Goal: Information Seeking & Learning: Learn about a topic

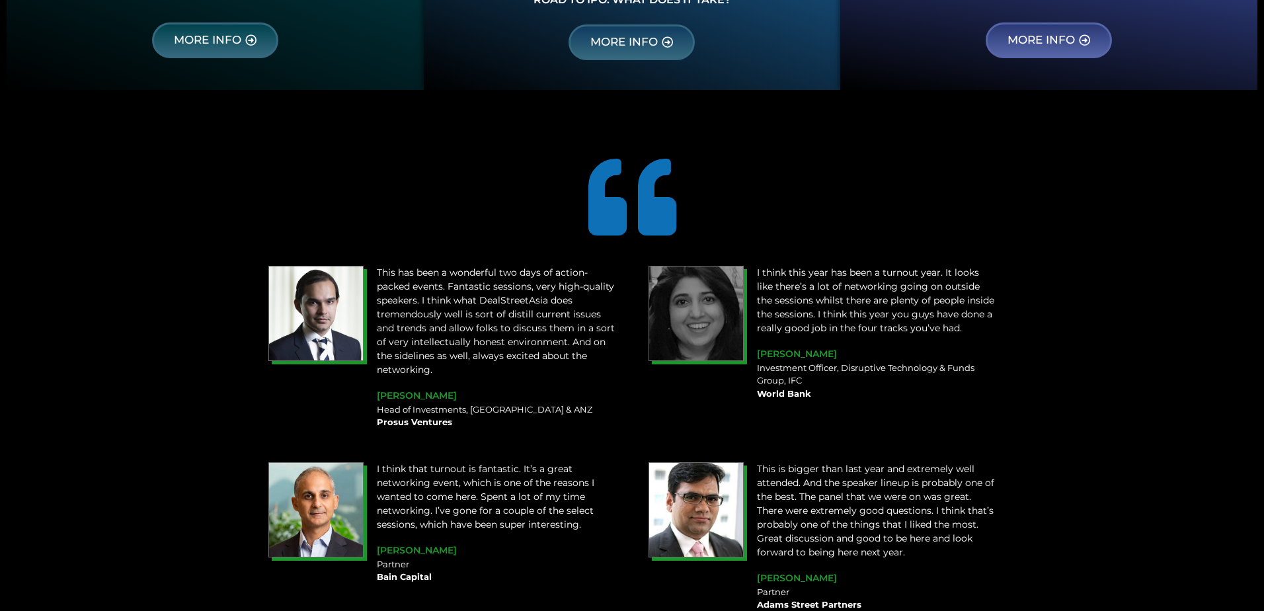
scroll to position [1322, 0]
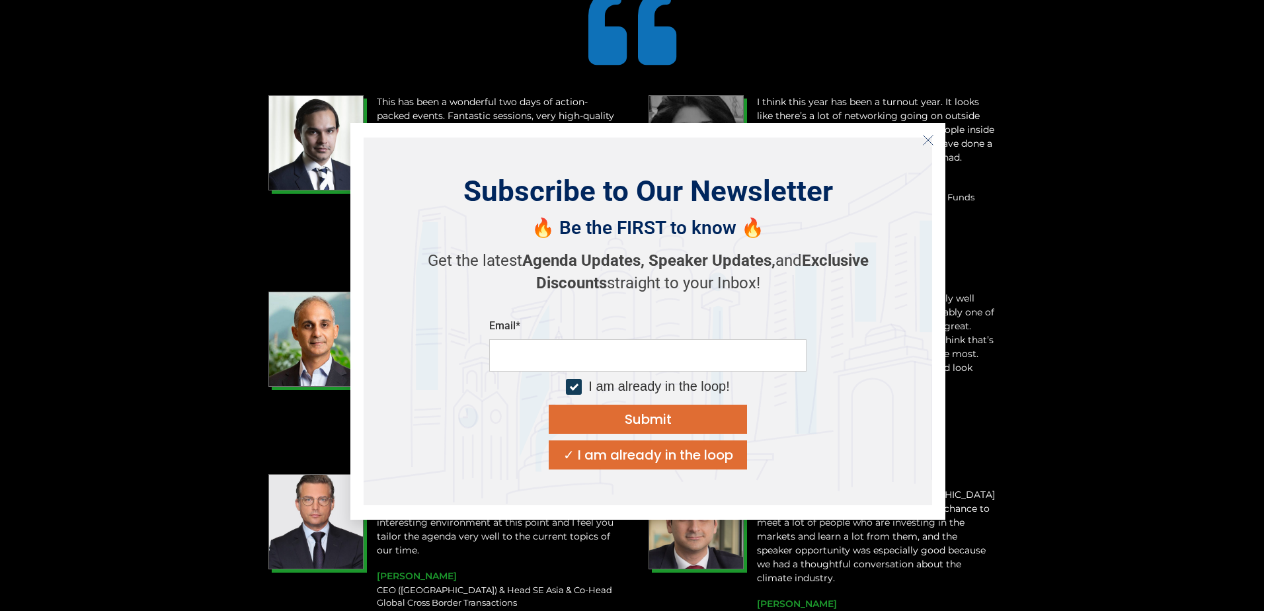
click at [930, 141] on icon "Close" at bounding box center [928, 140] width 12 height 12
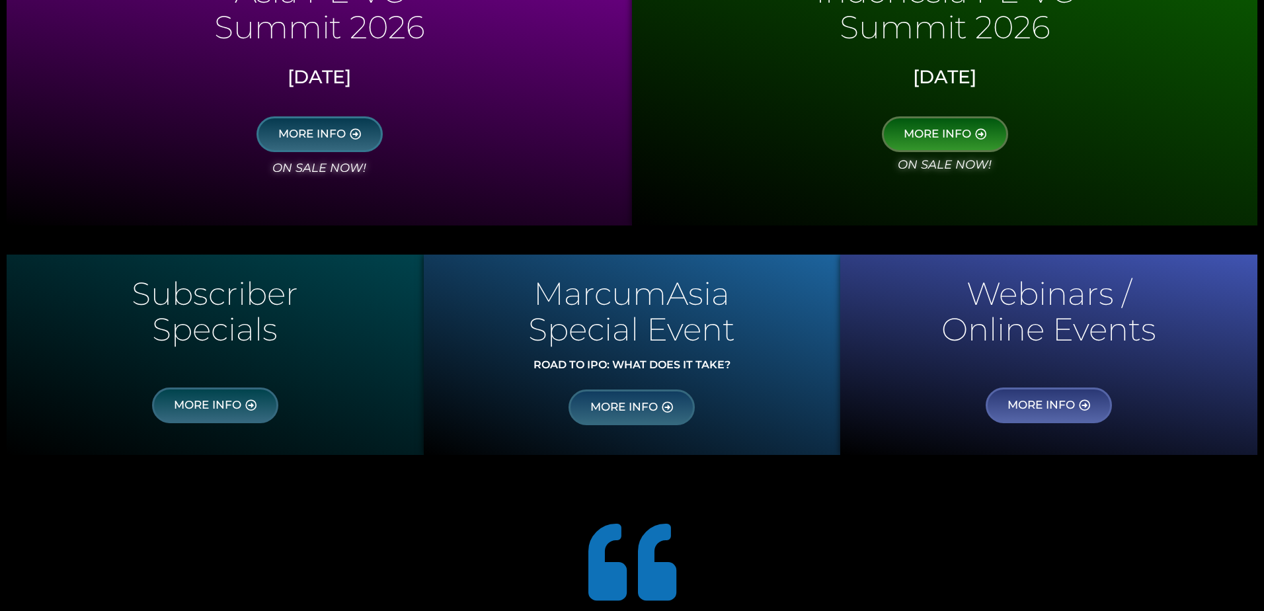
scroll to position [793, 0]
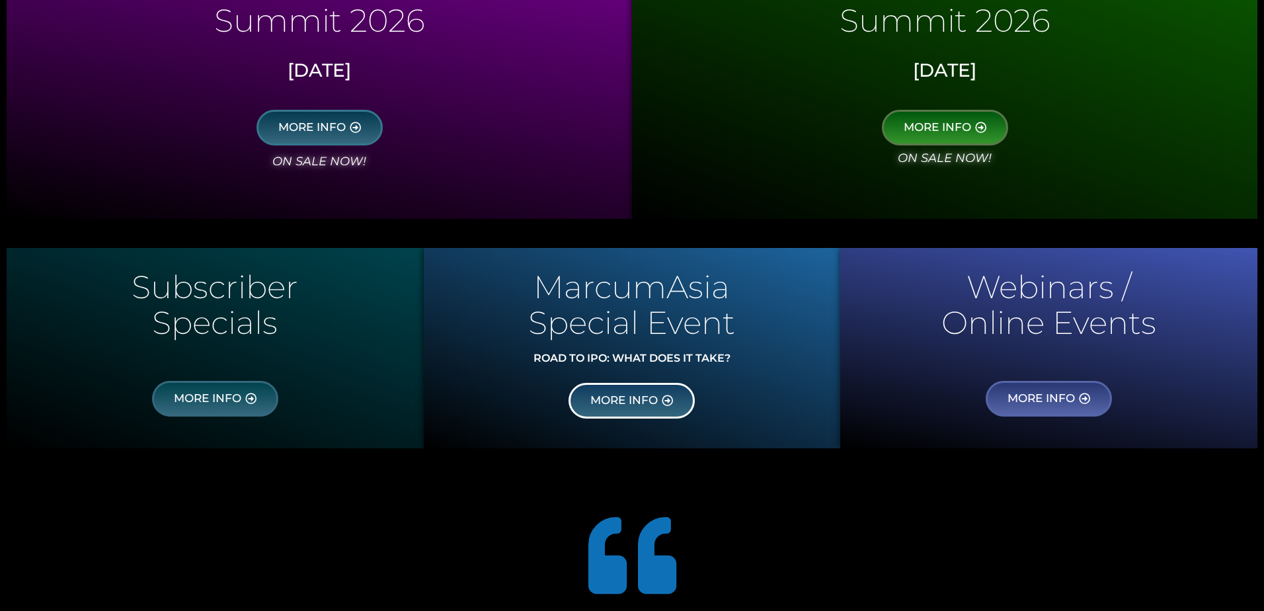
click at [652, 401] on span "MORE INFO" at bounding box center [623, 401] width 67 height 12
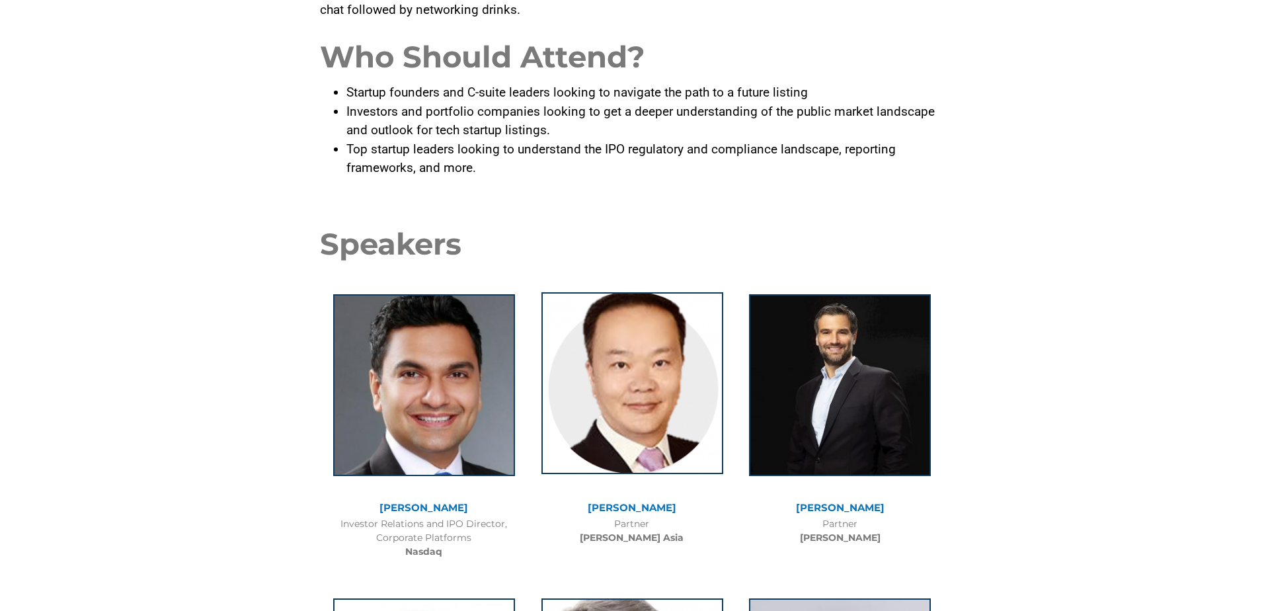
scroll to position [397, 0]
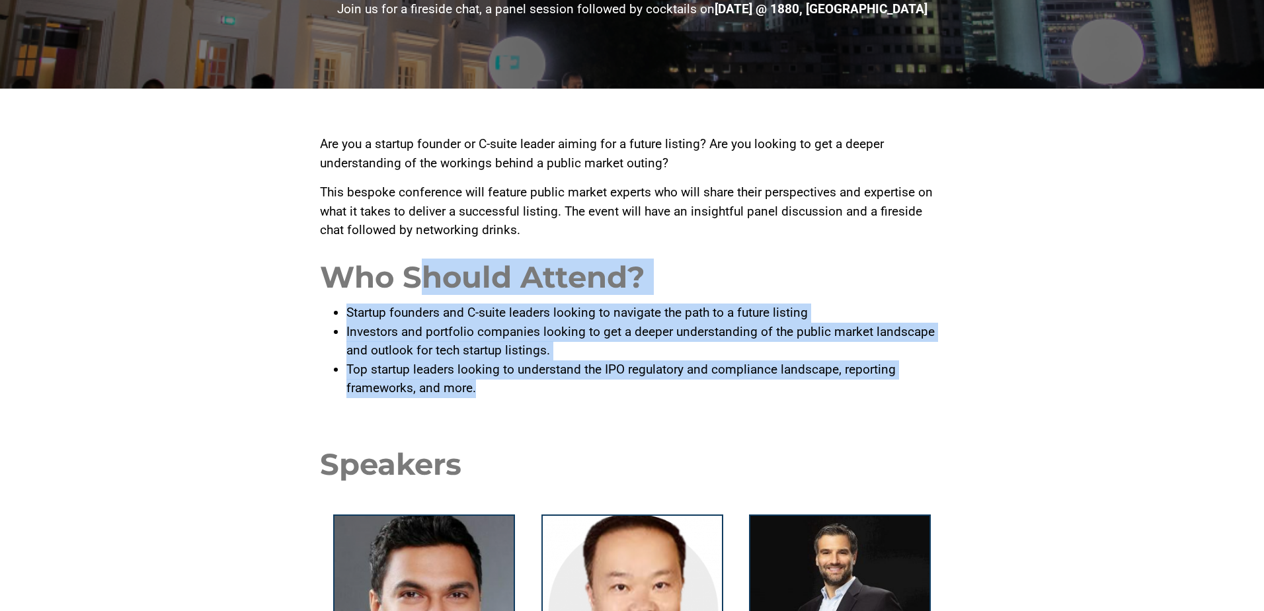
drag, startPoint x: 325, startPoint y: 280, endPoint x: 674, endPoint y: 384, distance: 364.1
click at [431, 357] on li "Investors and portfolio companies looking to get a deeper understanding of the …" at bounding box center [645, 342] width 598 height 38
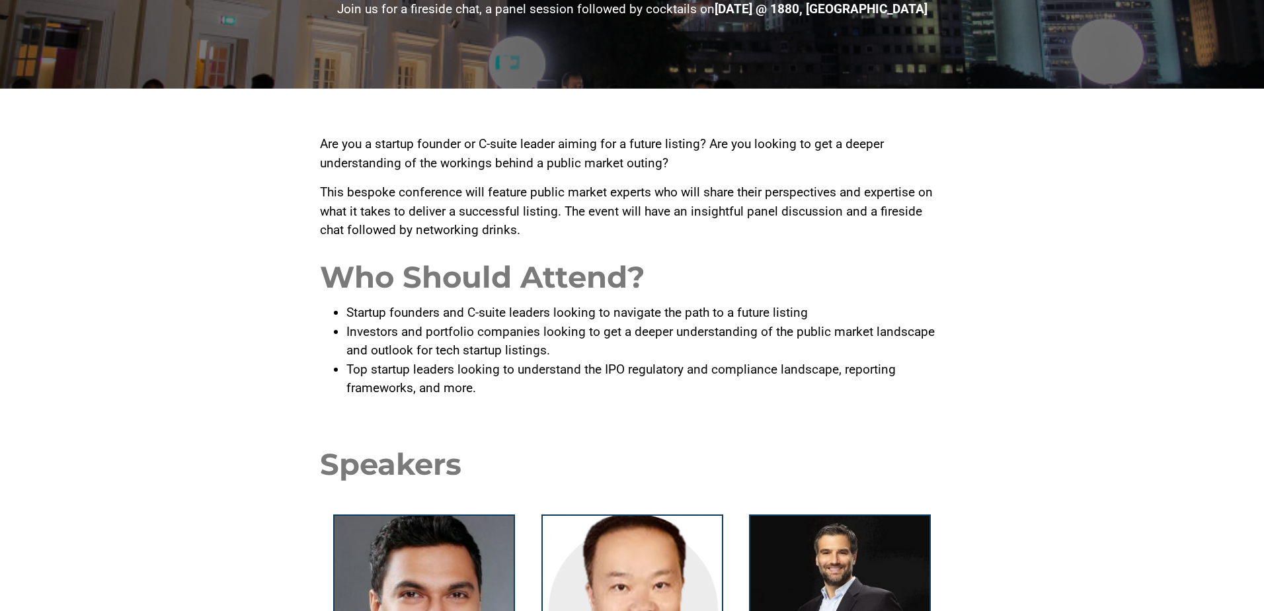
click at [754, 198] on p "This bespoke conference will feature public market experts who will share their…" at bounding box center [632, 211] width 624 height 57
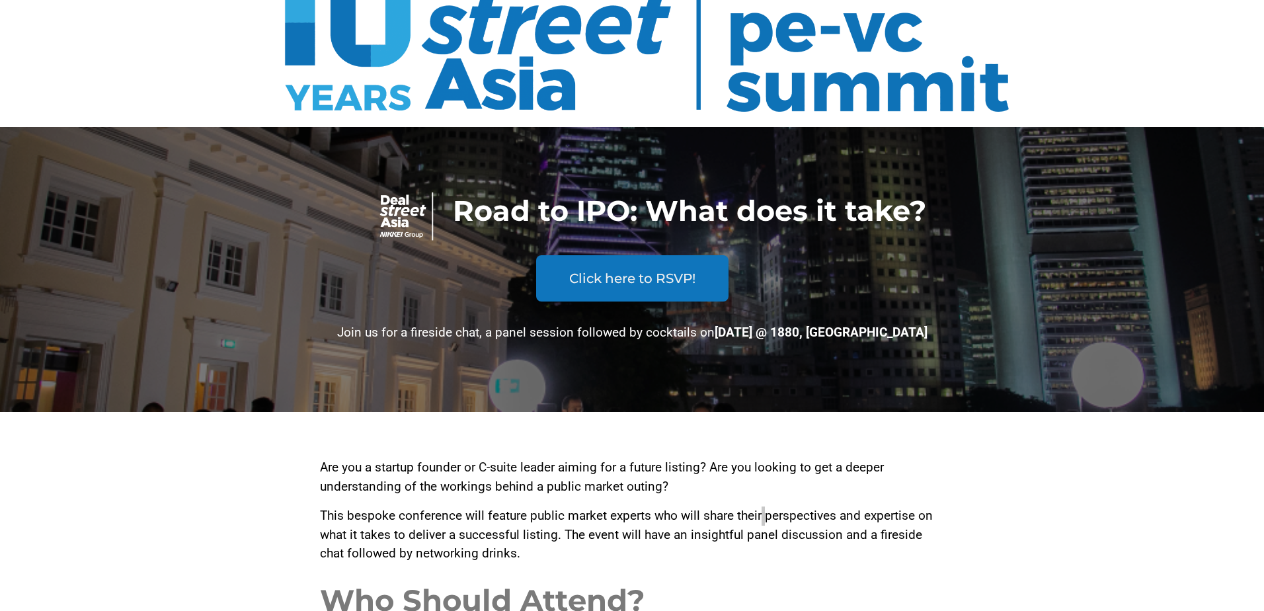
scroll to position [198, 0]
